Goal: Task Accomplishment & Management: Manage account settings

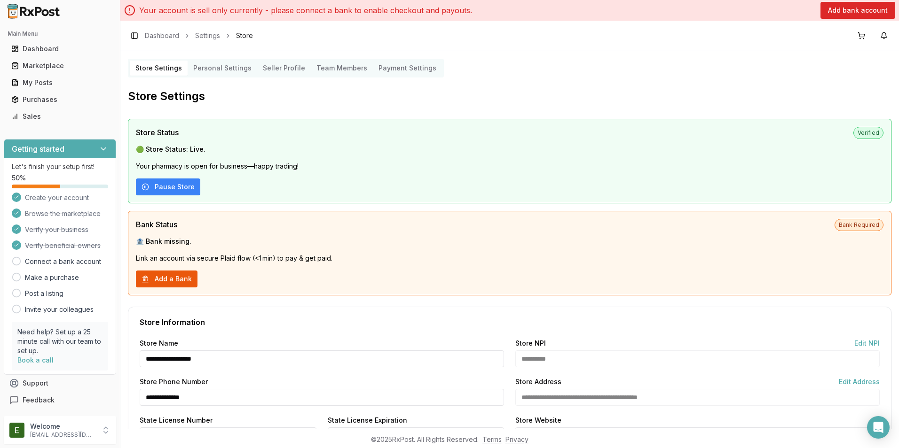
click at [160, 282] on button "Add a Bank" at bounding box center [167, 279] width 62 height 17
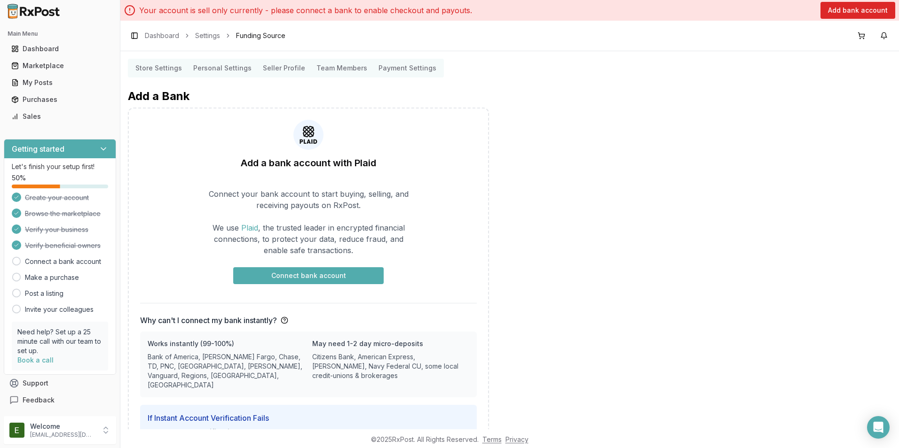
click at [330, 275] on button "Connect bank account" at bounding box center [308, 275] width 150 height 17
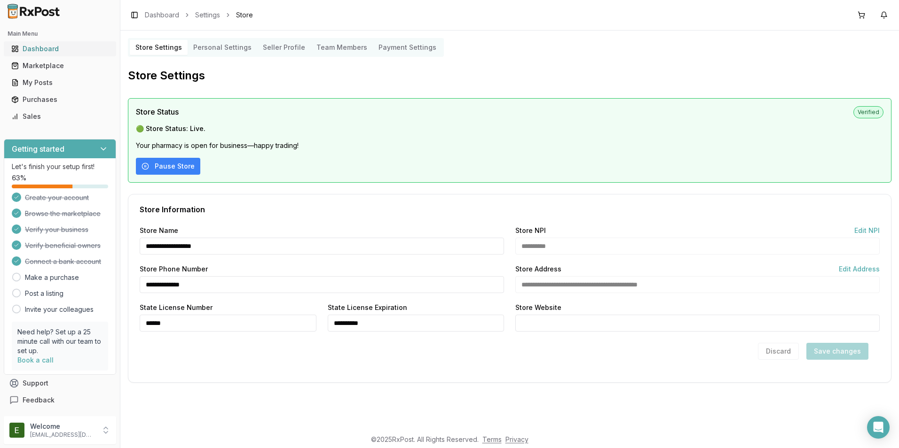
click at [60, 47] on div "Dashboard" at bounding box center [59, 48] width 97 height 9
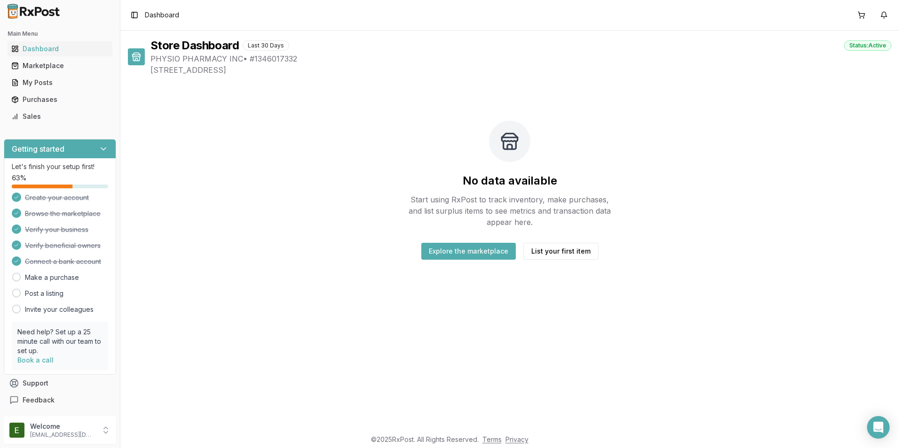
click at [495, 254] on button "Explore the marketplace" at bounding box center [468, 251] width 94 height 17
